Goal: Communication & Community: Answer question/provide support

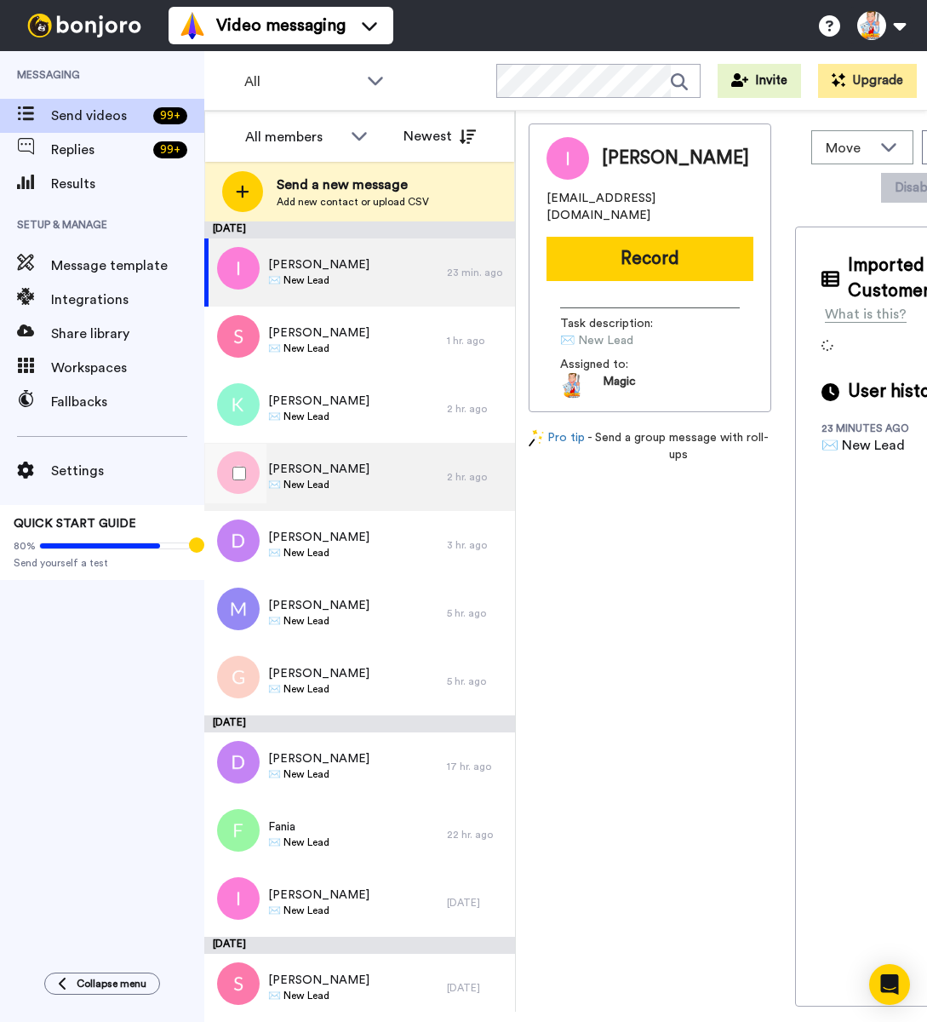
click at [375, 471] on div "Sarah Hague ✉️ New Lead" at bounding box center [325, 477] width 243 height 68
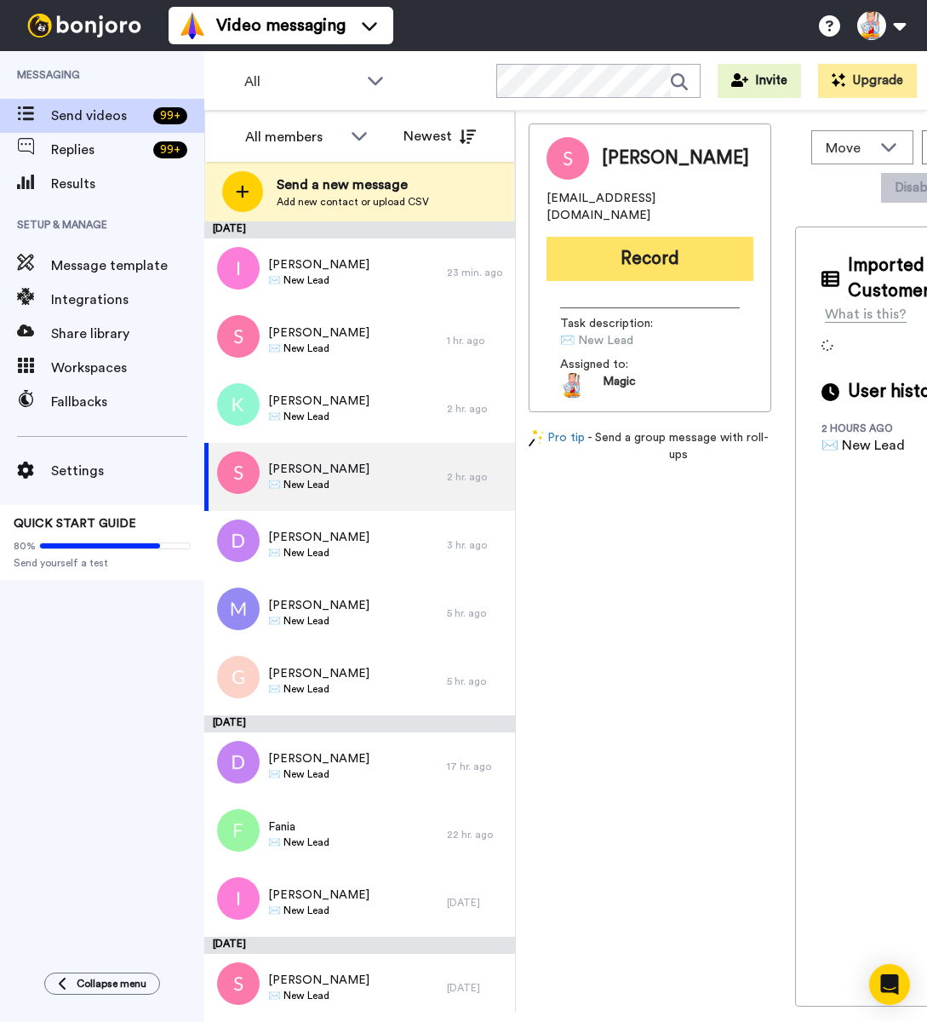
click at [651, 242] on button "Record" at bounding box center [650, 259] width 207 height 44
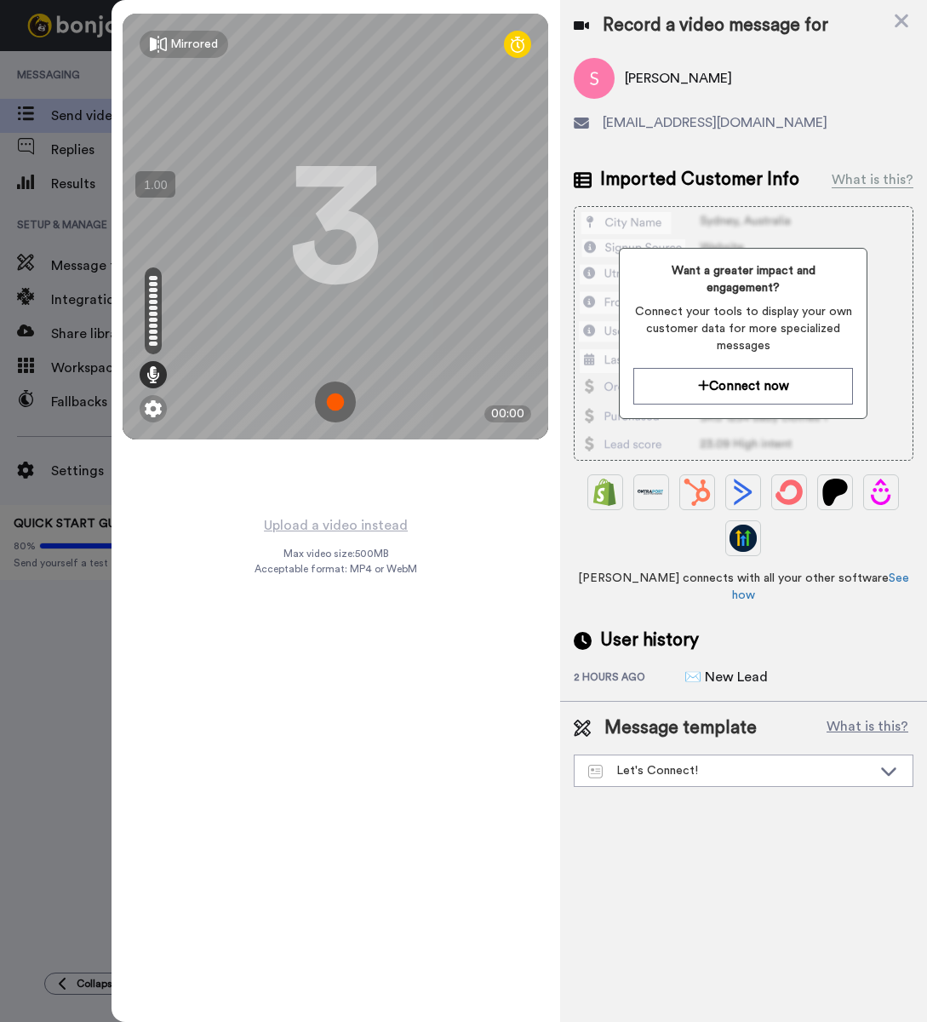
click at [885, 23] on div "Record a video message for" at bounding box center [744, 26] width 340 height 24
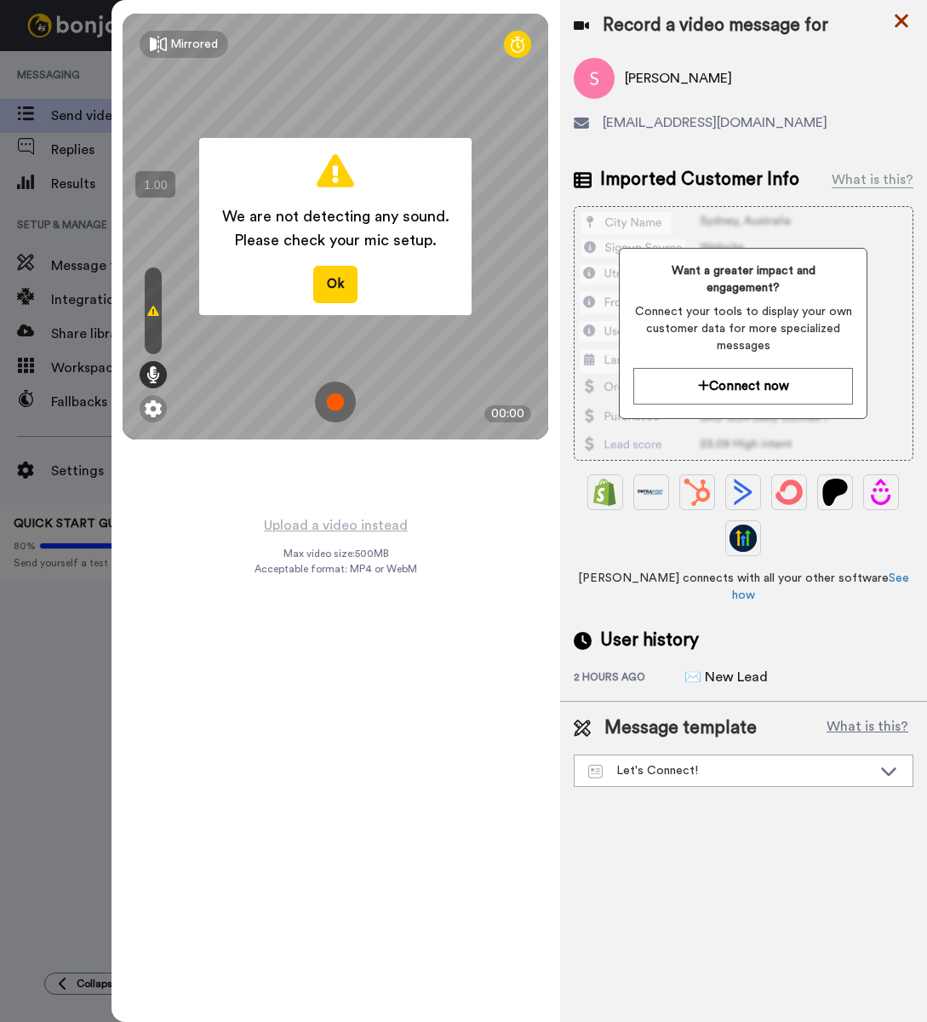
click at [899, 21] on icon at bounding box center [902, 21] width 14 height 14
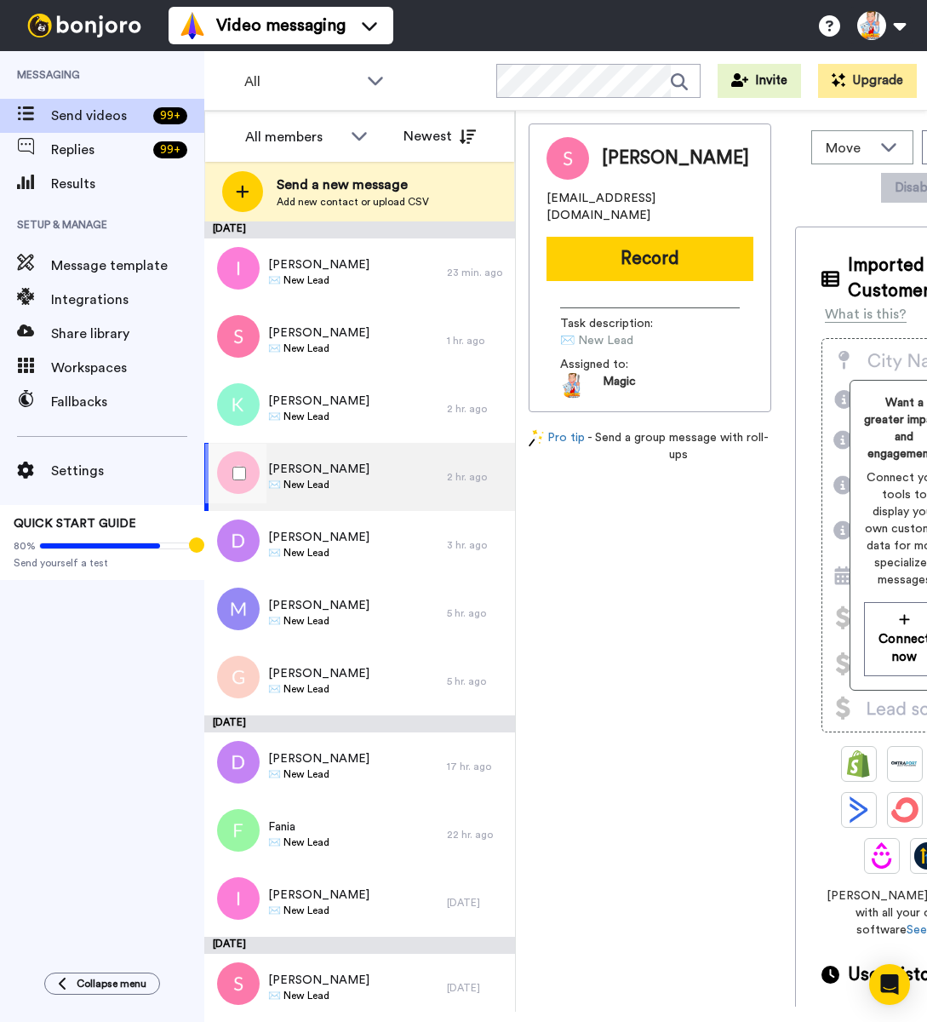
click at [384, 479] on div "Sarah Hague ✉️ New Lead" at bounding box center [325, 477] width 243 height 68
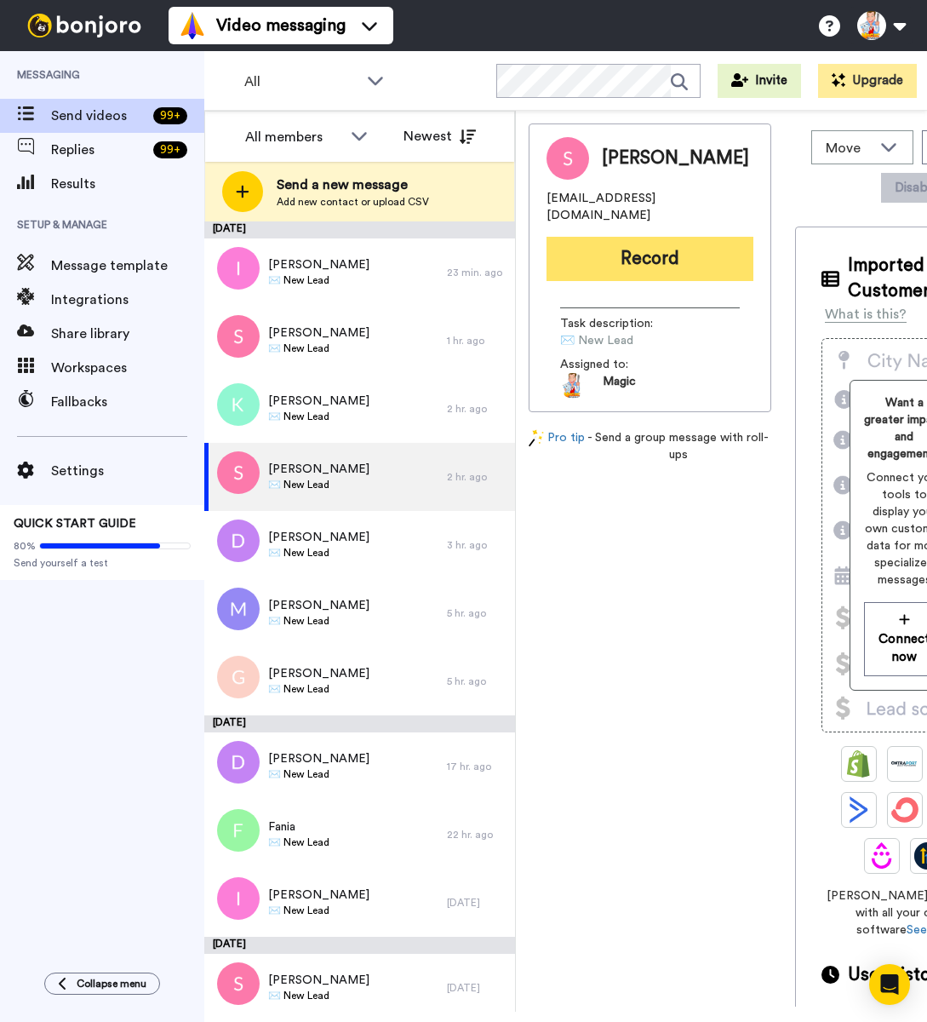
click at [579, 256] on button "Record" at bounding box center [650, 259] width 207 height 44
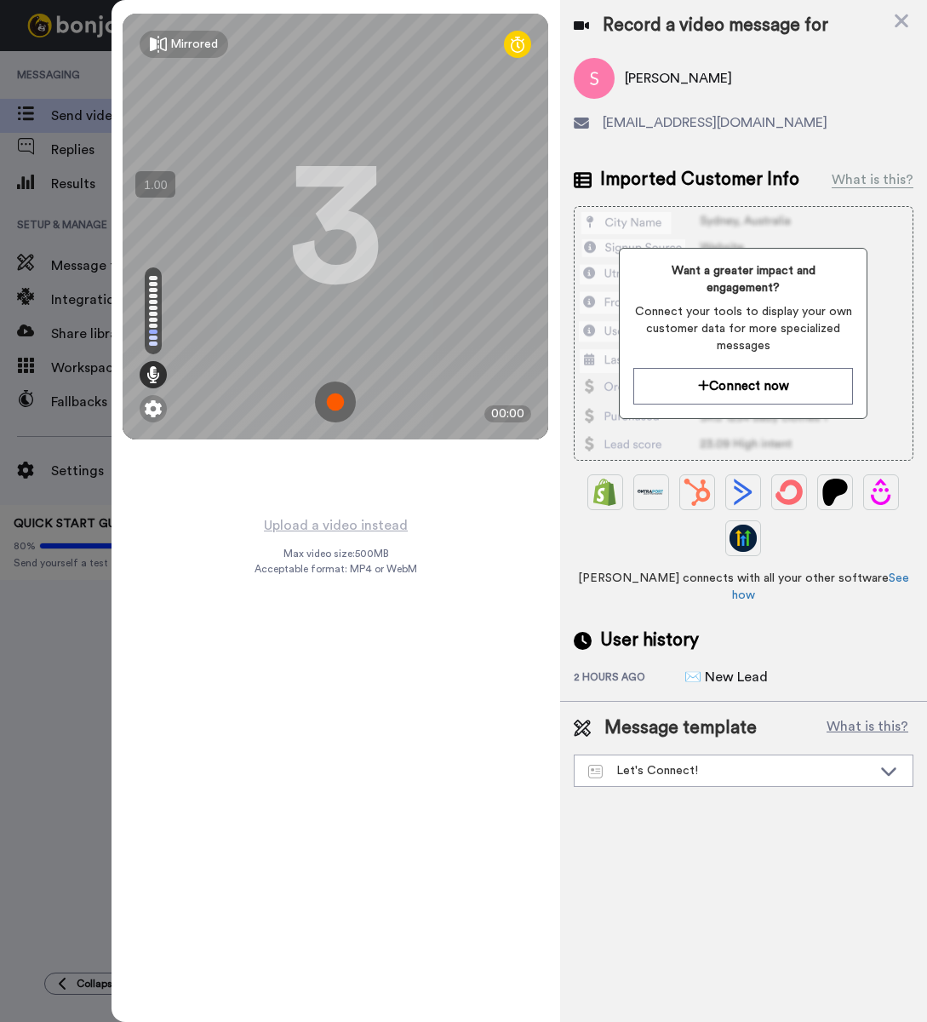
click at [335, 402] on img at bounding box center [335, 401] width 41 height 41
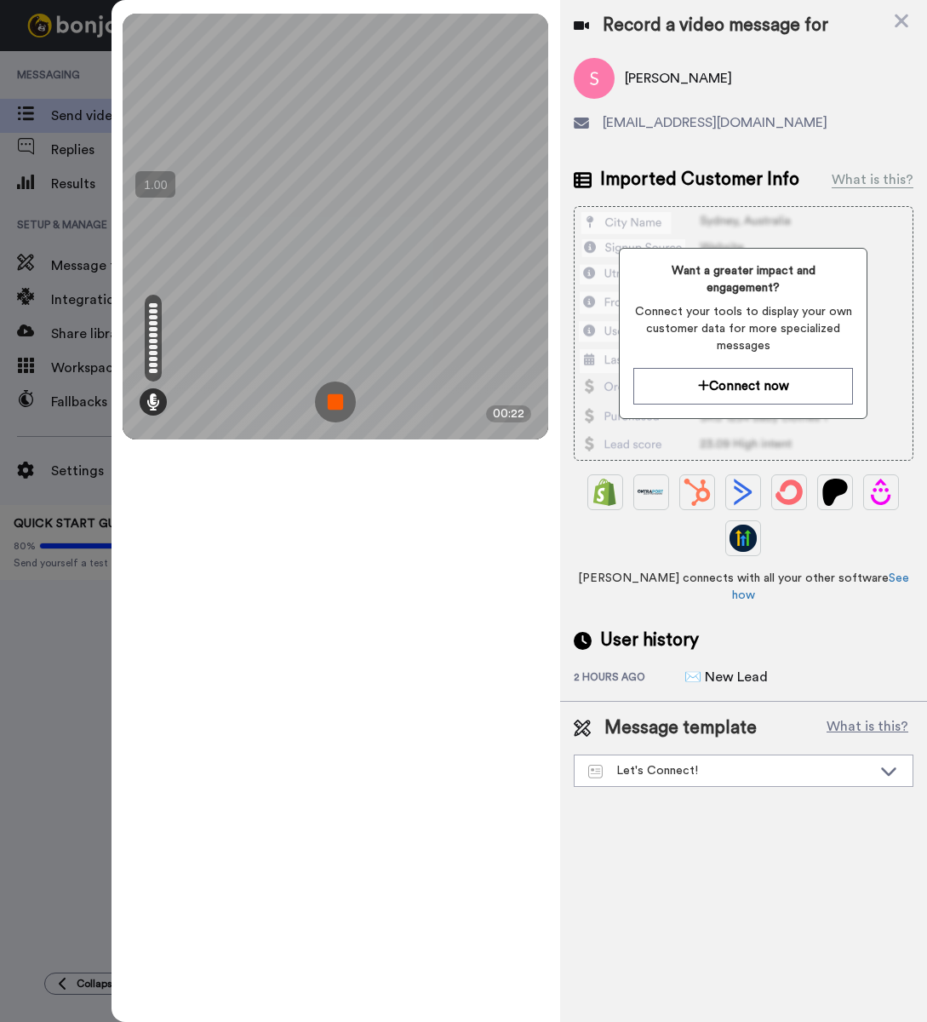
click at [335, 402] on img at bounding box center [335, 401] width 41 height 41
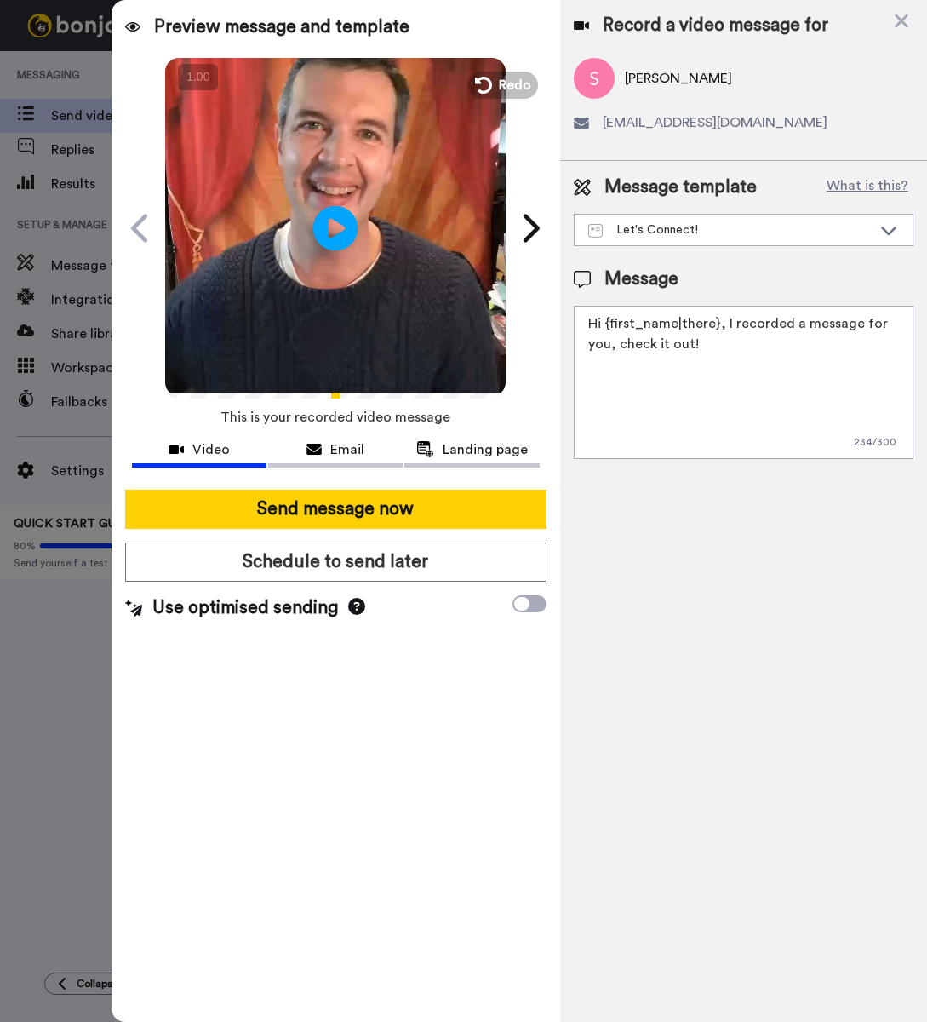
click at [330, 230] on icon "Play/Pause" at bounding box center [335, 227] width 45 height 81
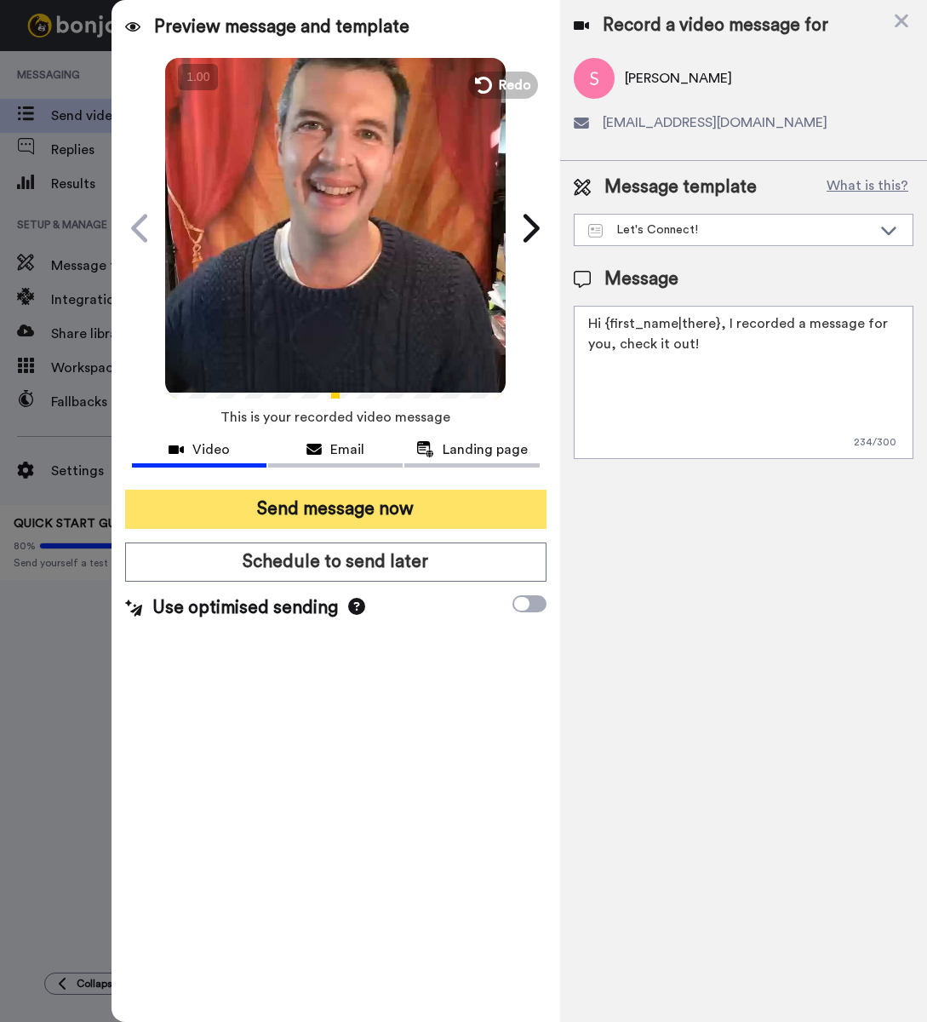
click at [425, 507] on button "Send message now" at bounding box center [335, 509] width 421 height 39
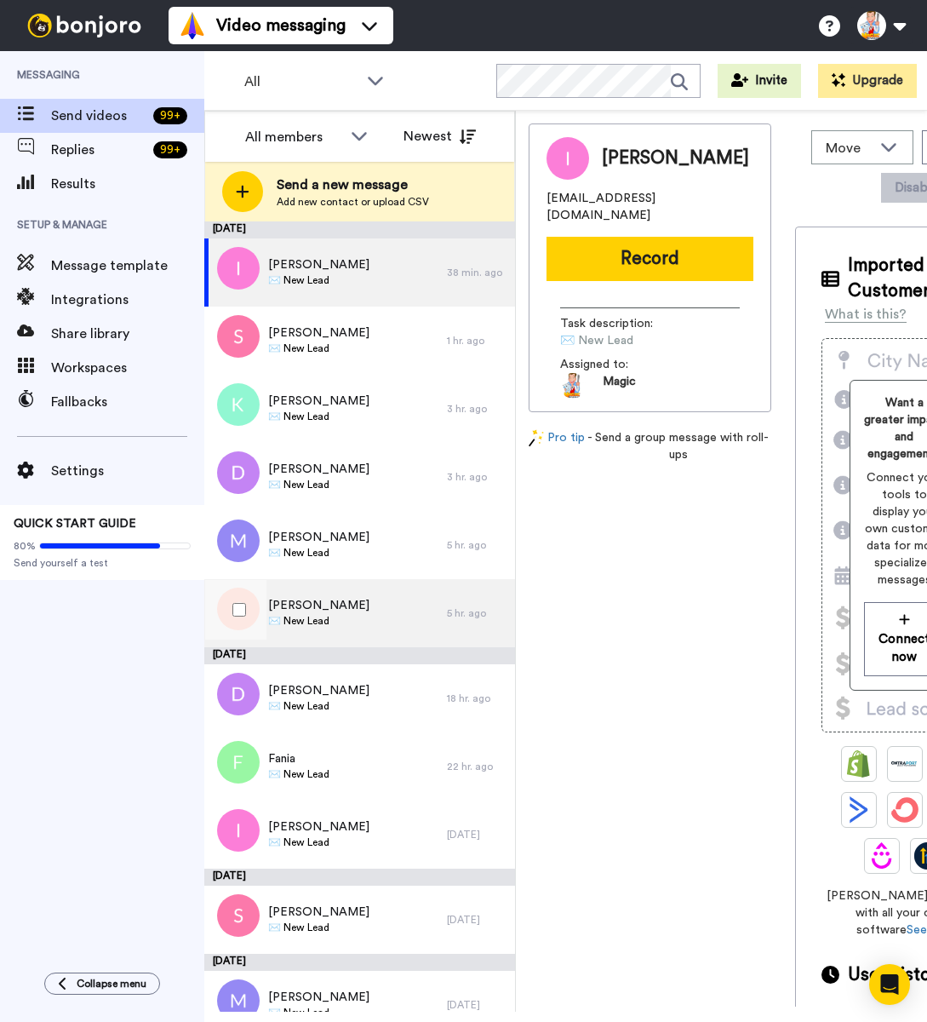
click at [373, 617] on div "Gina Desmond ✉️ New Lead" at bounding box center [325, 613] width 243 height 68
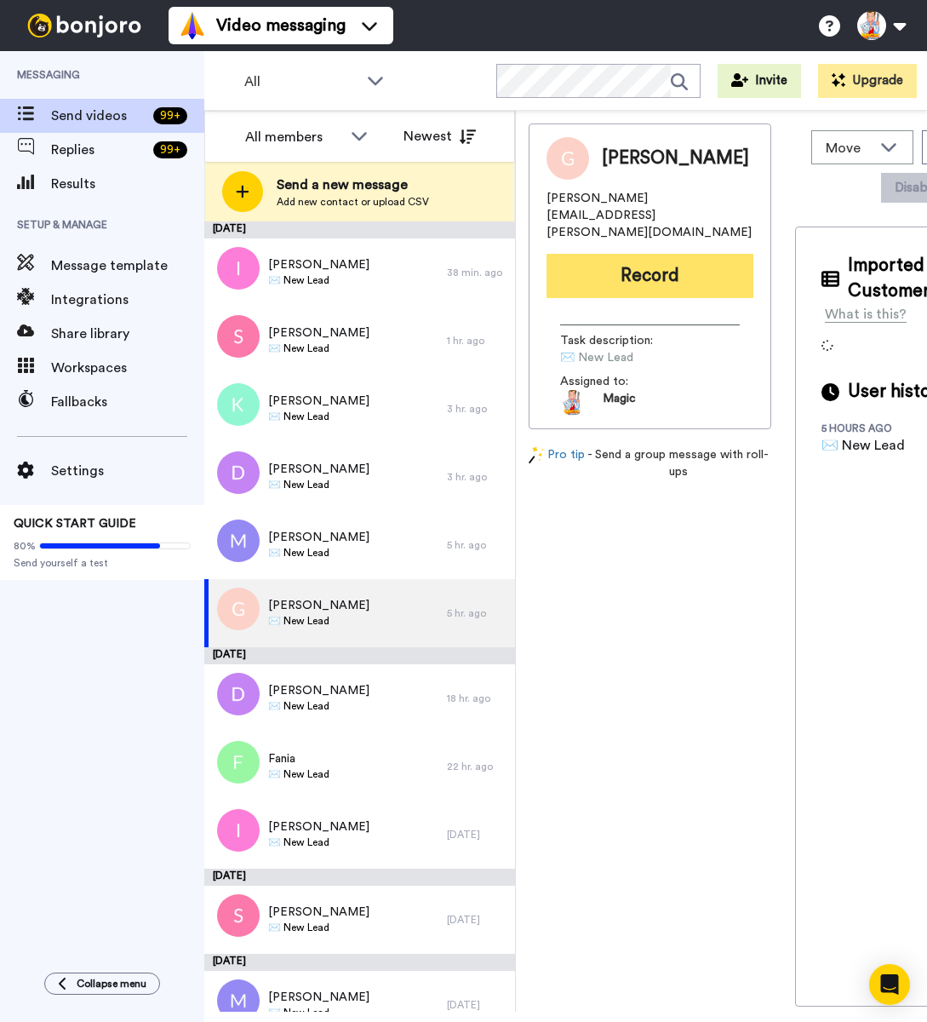
click at [606, 257] on button "Record" at bounding box center [650, 276] width 207 height 44
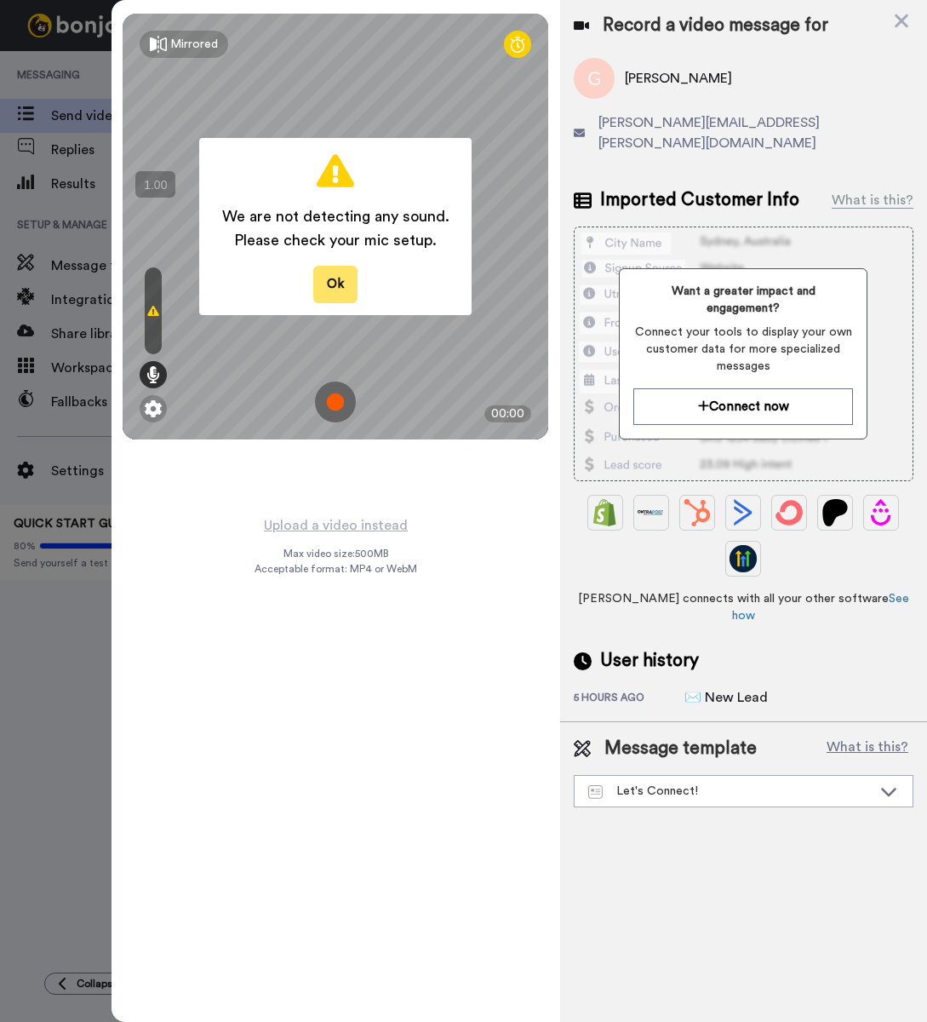
click at [342, 283] on button "Ok" at bounding box center [335, 284] width 44 height 37
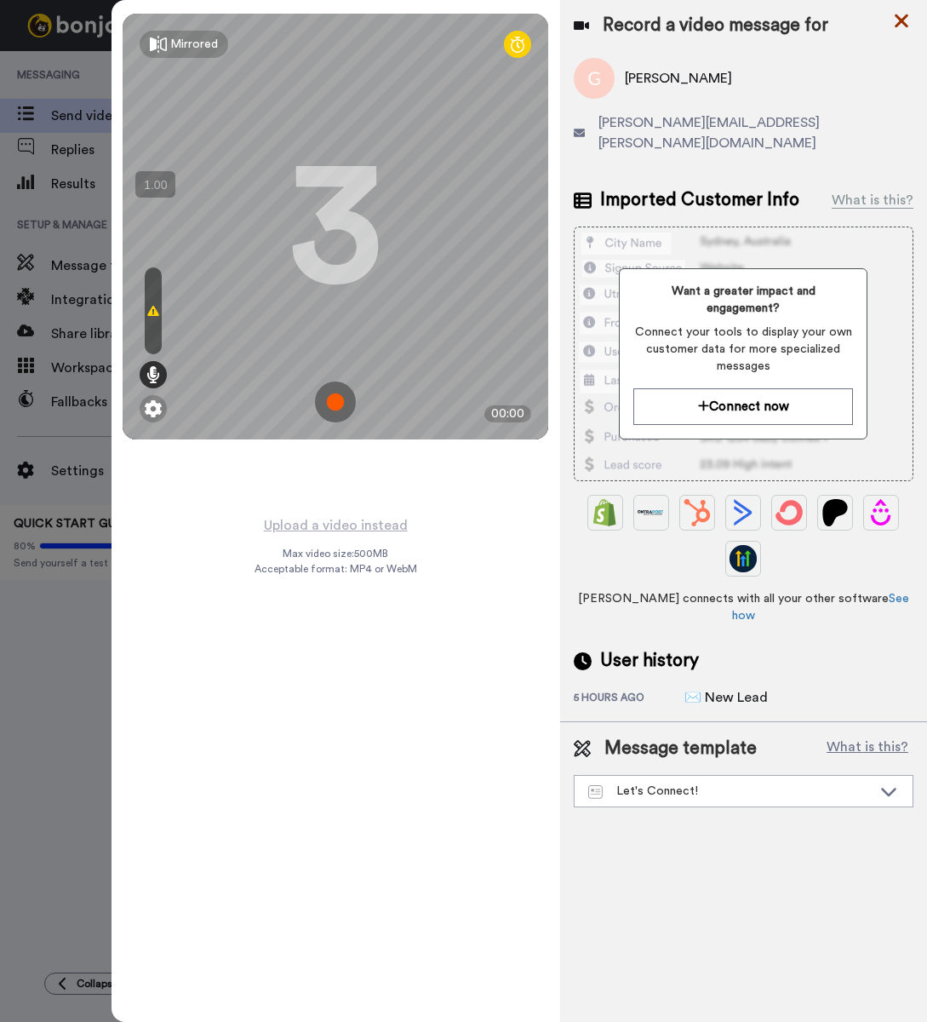
click at [897, 20] on icon at bounding box center [901, 20] width 17 height 21
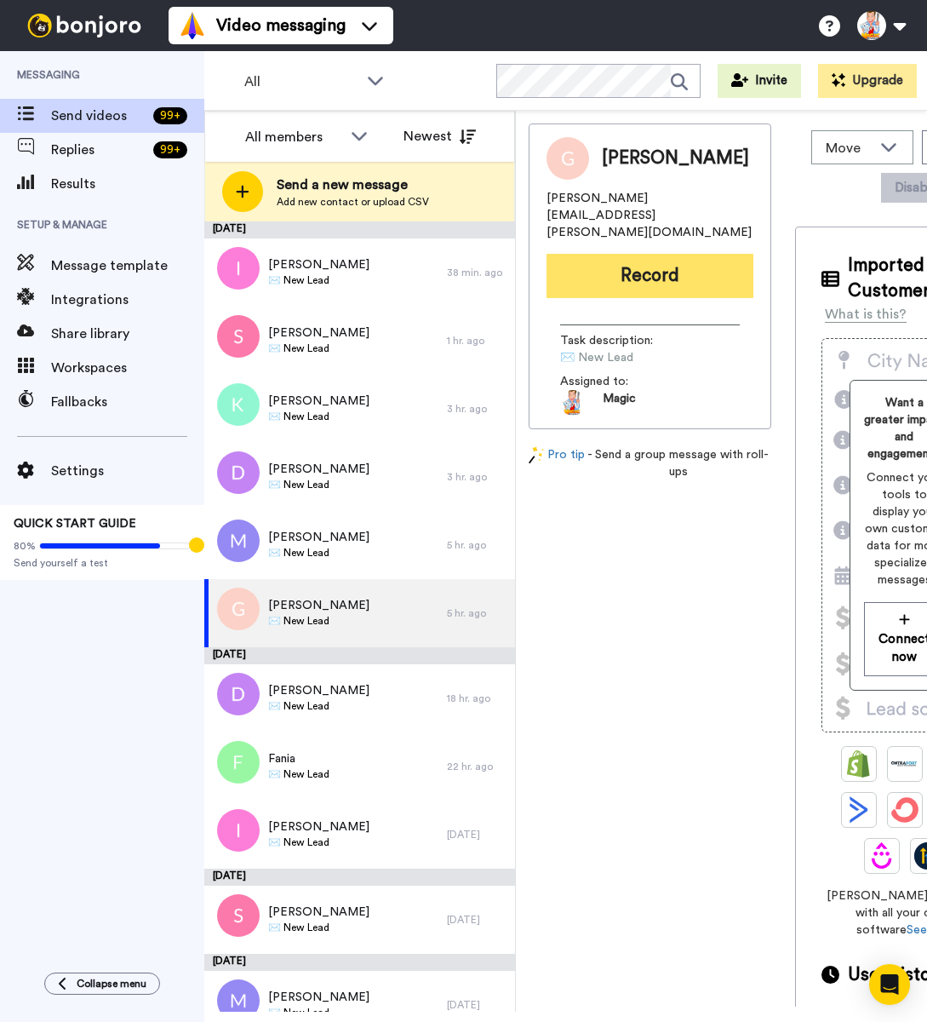
click at [687, 260] on button "Record" at bounding box center [650, 276] width 207 height 44
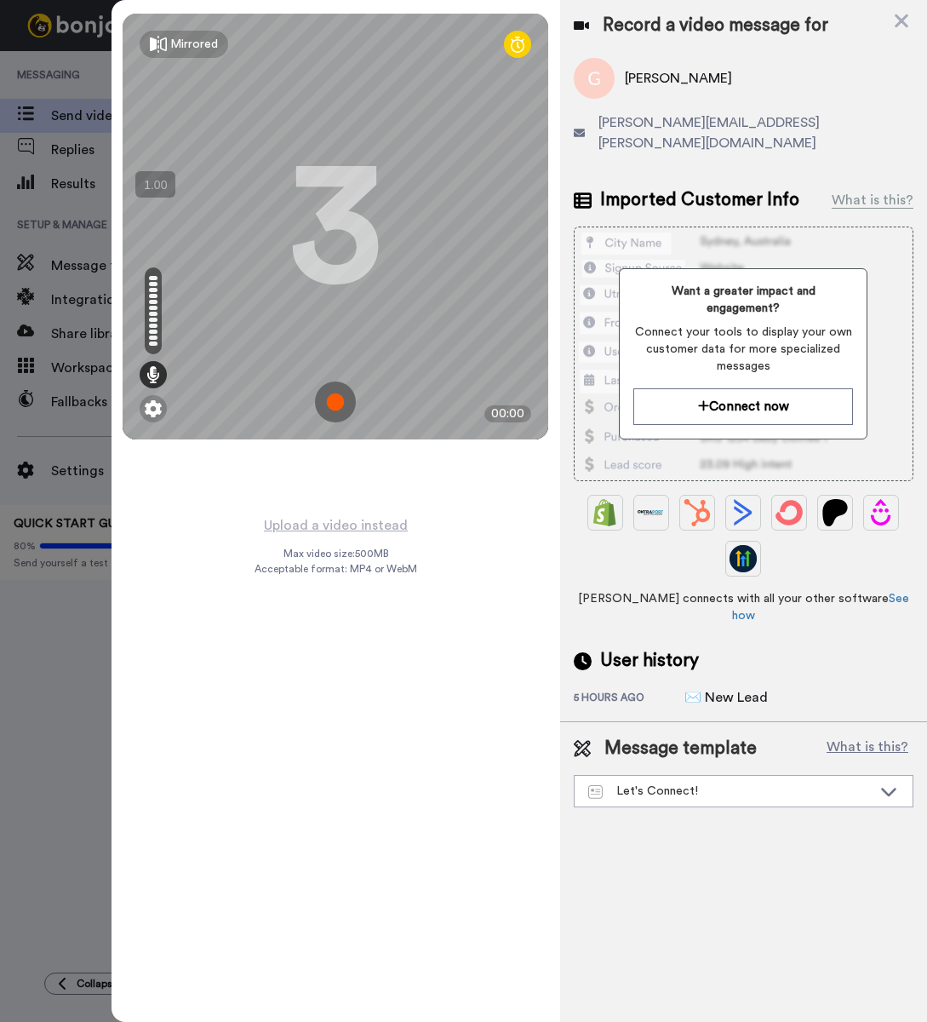
click at [336, 409] on img at bounding box center [335, 401] width 41 height 41
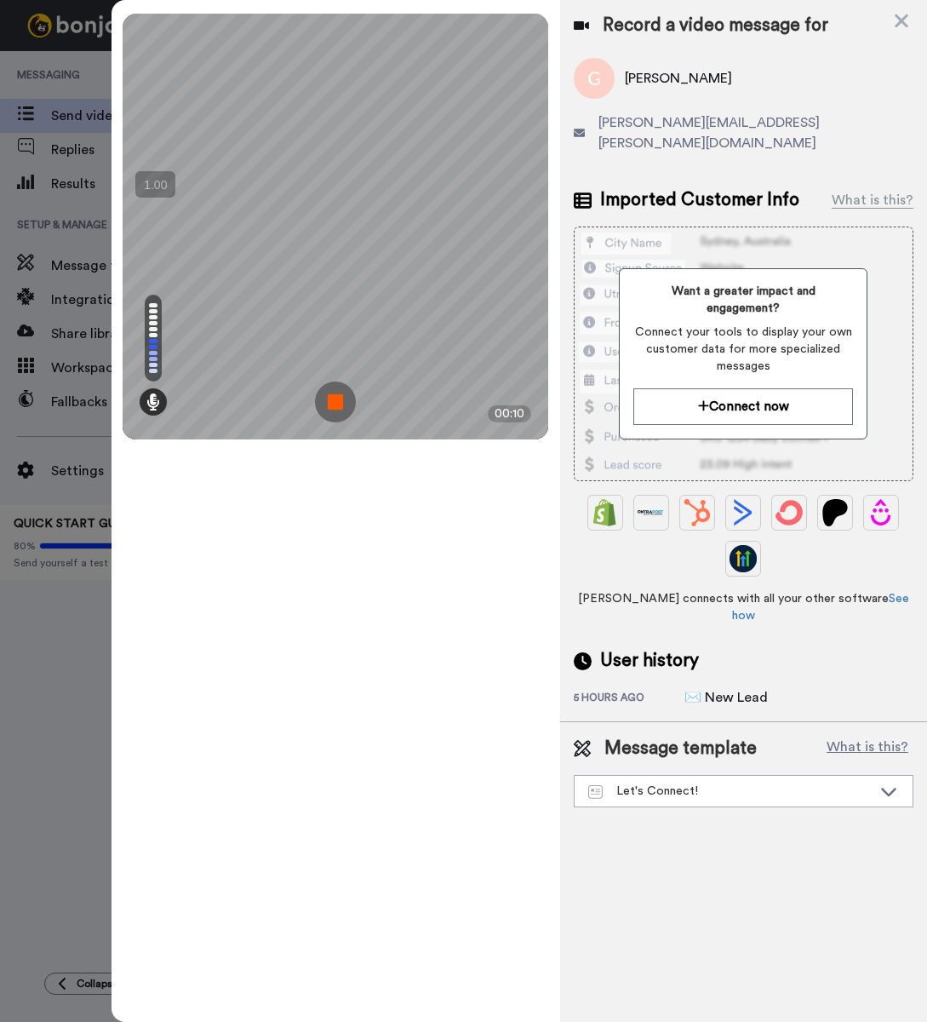
click at [336, 409] on img at bounding box center [335, 401] width 41 height 41
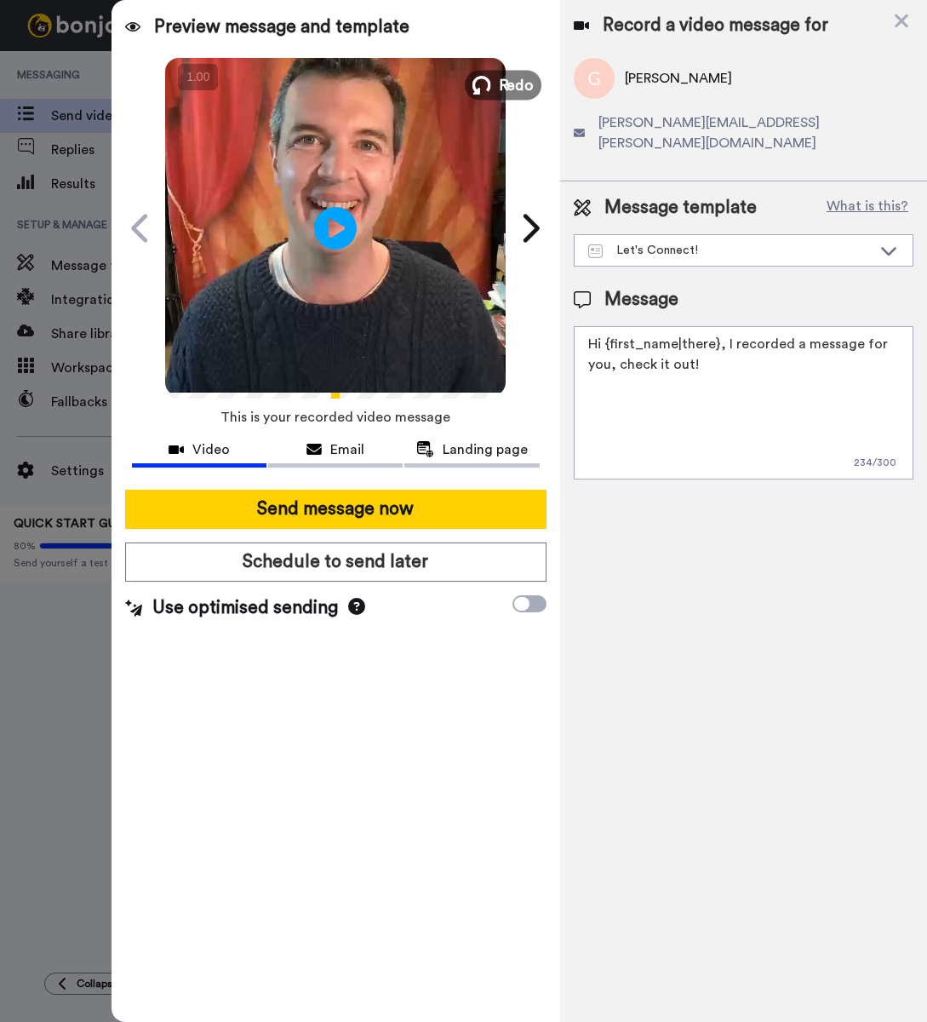
click at [495, 87] on button "Redo" at bounding box center [503, 85] width 77 height 30
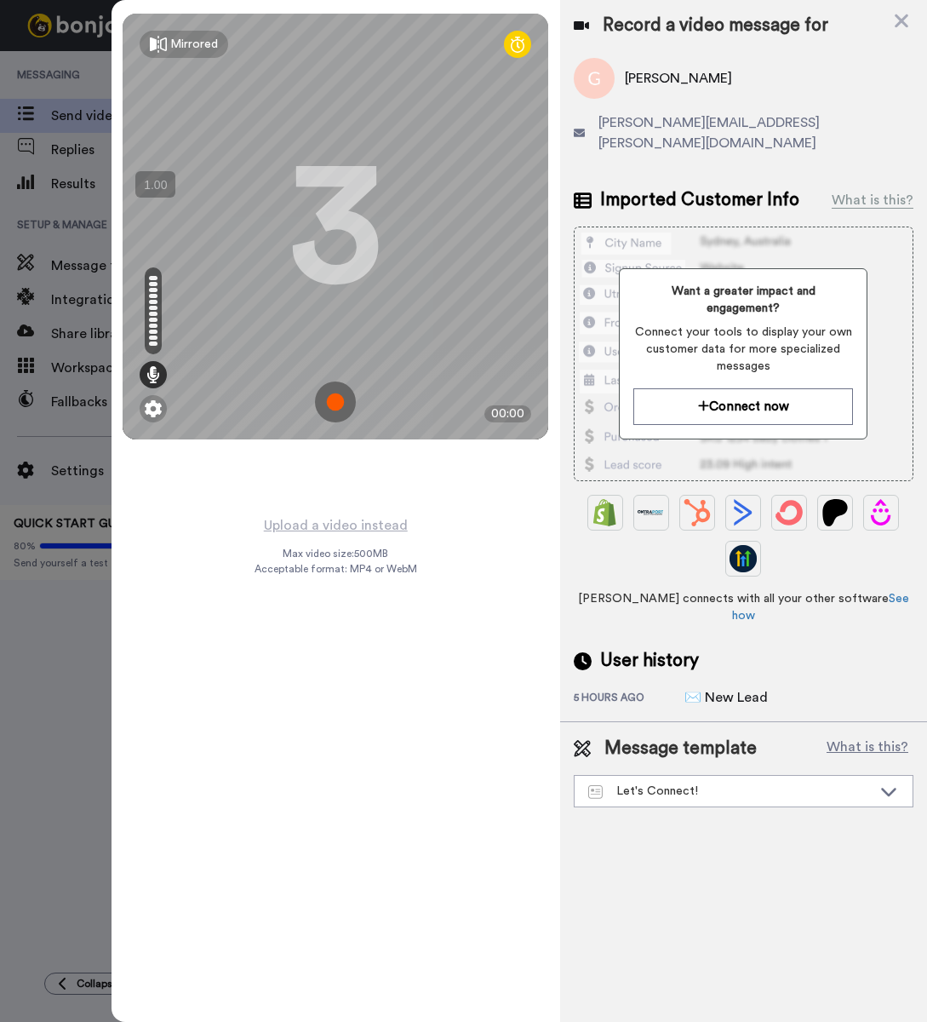
click at [339, 399] on img at bounding box center [335, 401] width 41 height 41
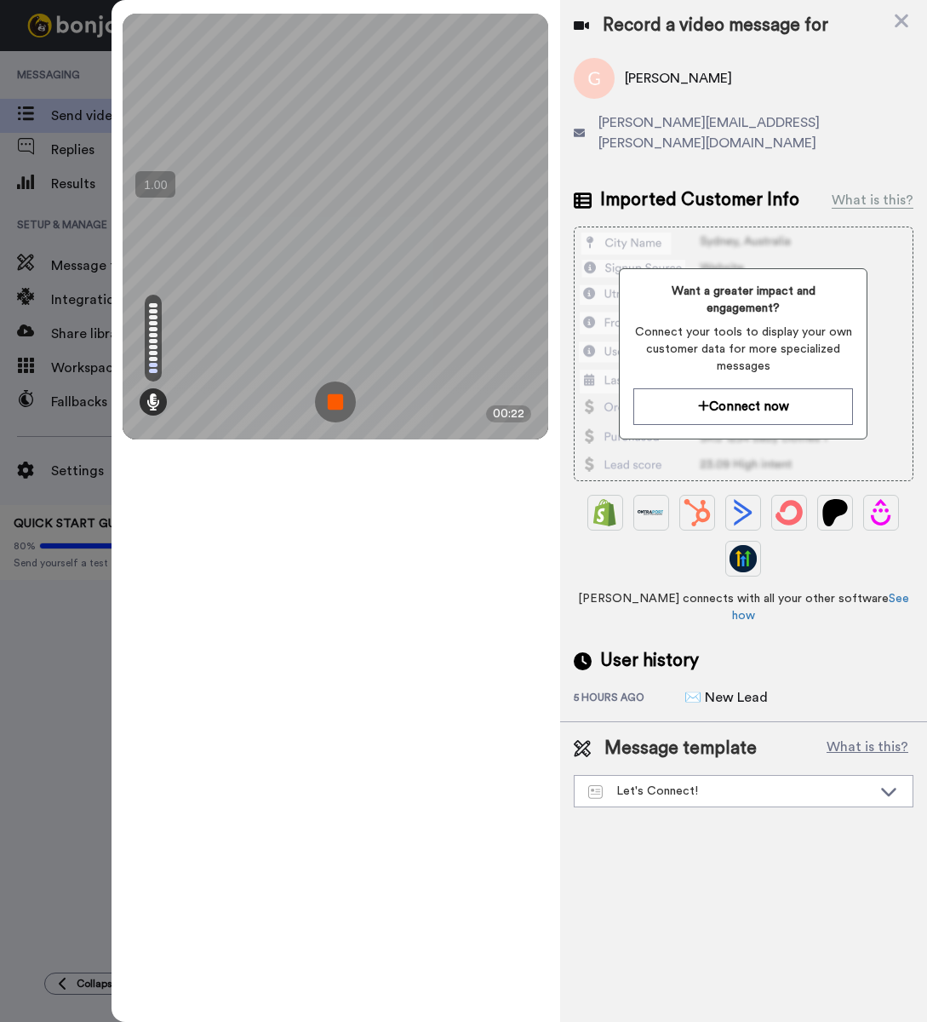
click at [339, 399] on img at bounding box center [335, 401] width 41 height 41
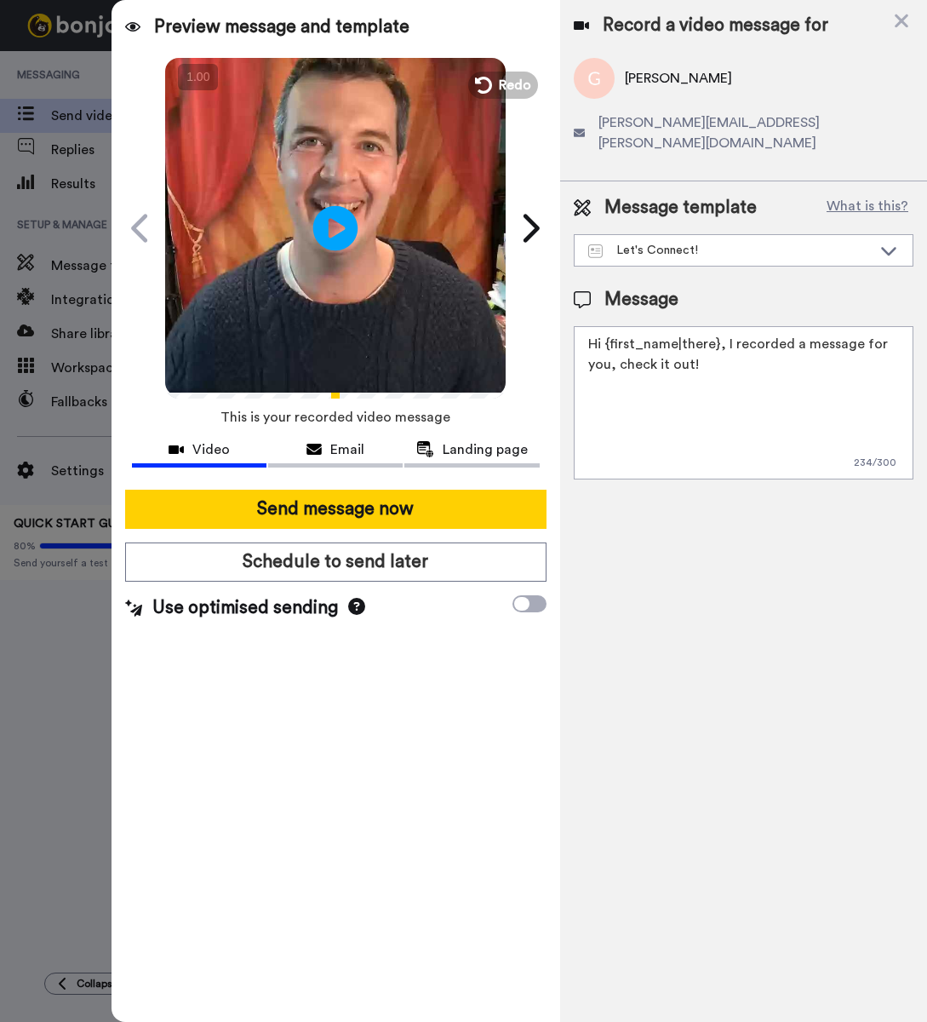
click at [334, 226] on icon "Play/Pause" at bounding box center [335, 227] width 45 height 81
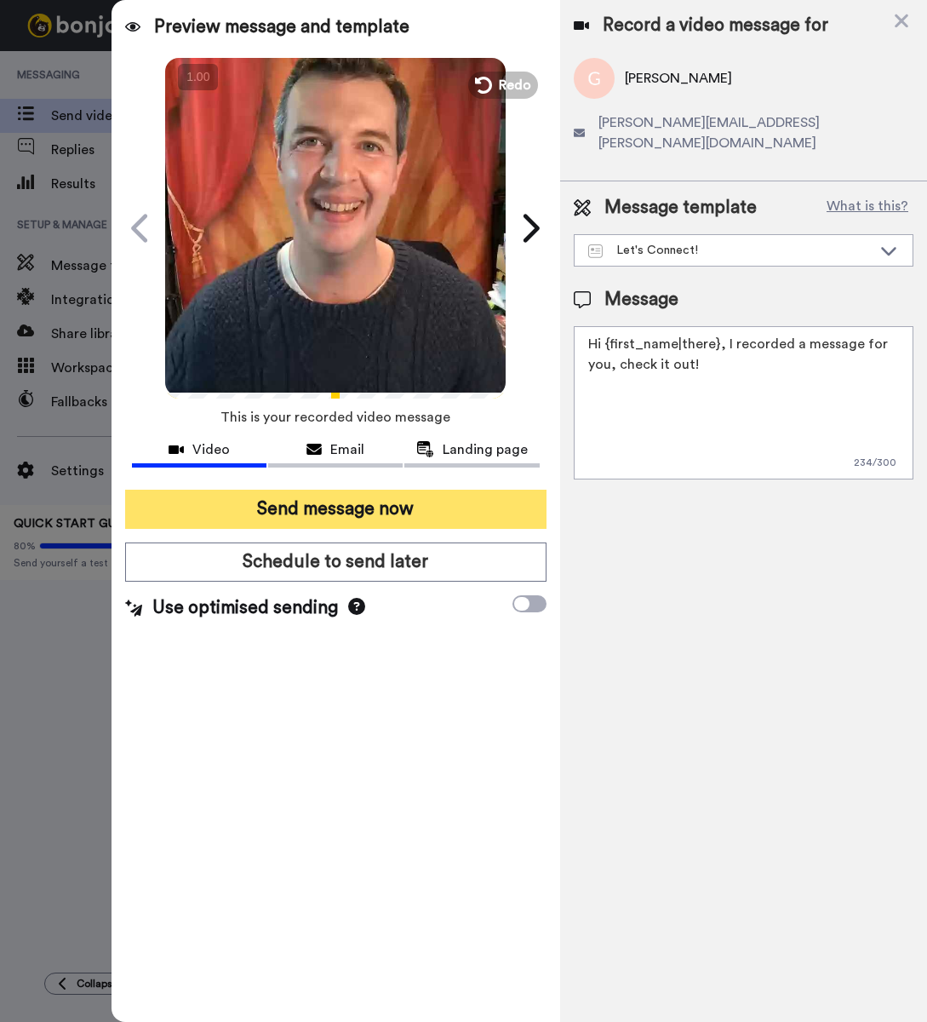
click at [472, 517] on button "Send message now" at bounding box center [335, 509] width 421 height 39
